Goal: Find specific page/section: Find specific page/section

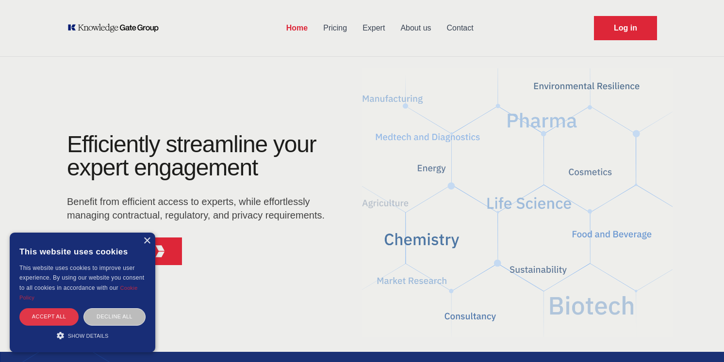
click at [41, 319] on div "Accept all" at bounding box center [48, 317] width 59 height 17
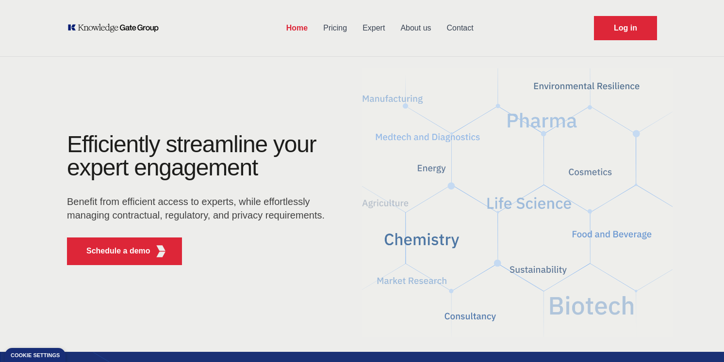
click at [428, 26] on link "About us" at bounding box center [415, 28] width 46 height 25
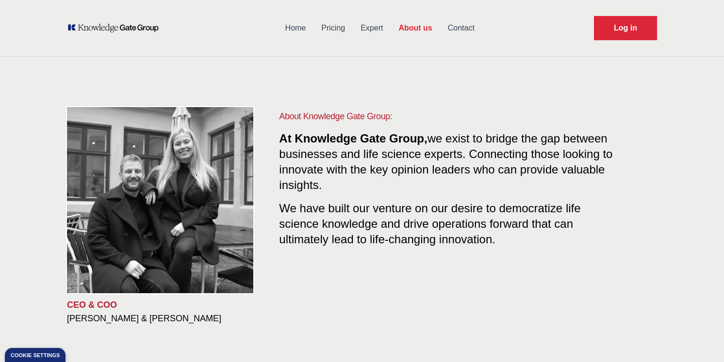
click at [459, 27] on link "Contact" at bounding box center [461, 28] width 42 height 25
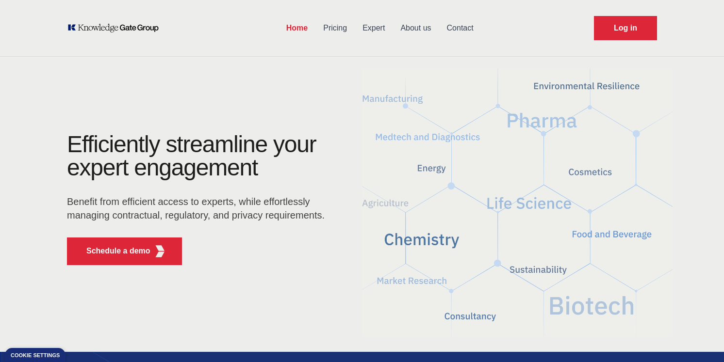
click at [456, 26] on link "Contact" at bounding box center [460, 28] width 42 height 25
